Goal: Navigation & Orientation: Find specific page/section

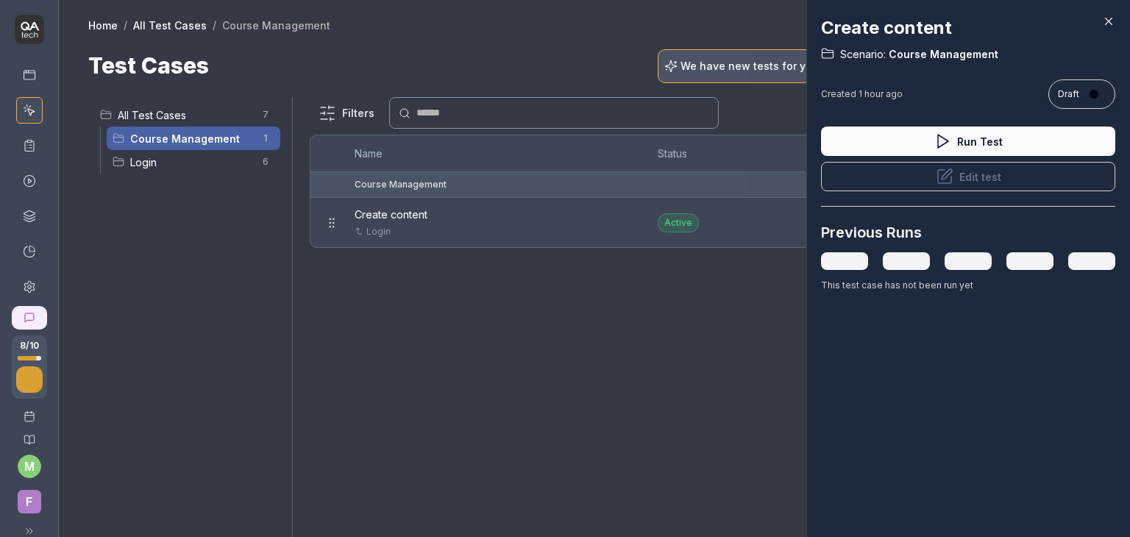
click at [1113, 25] on icon at bounding box center [1108, 21] width 13 height 13
